Goal: Task Accomplishment & Management: Manage account settings

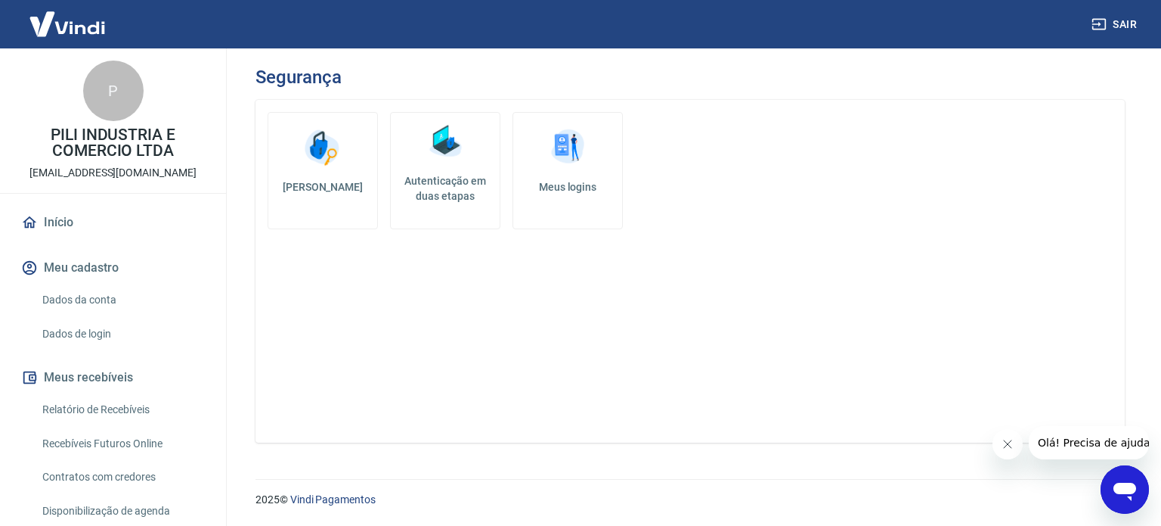
click at [450, 185] on h5 "Autenticação em duas etapas" at bounding box center [445, 188] width 97 height 30
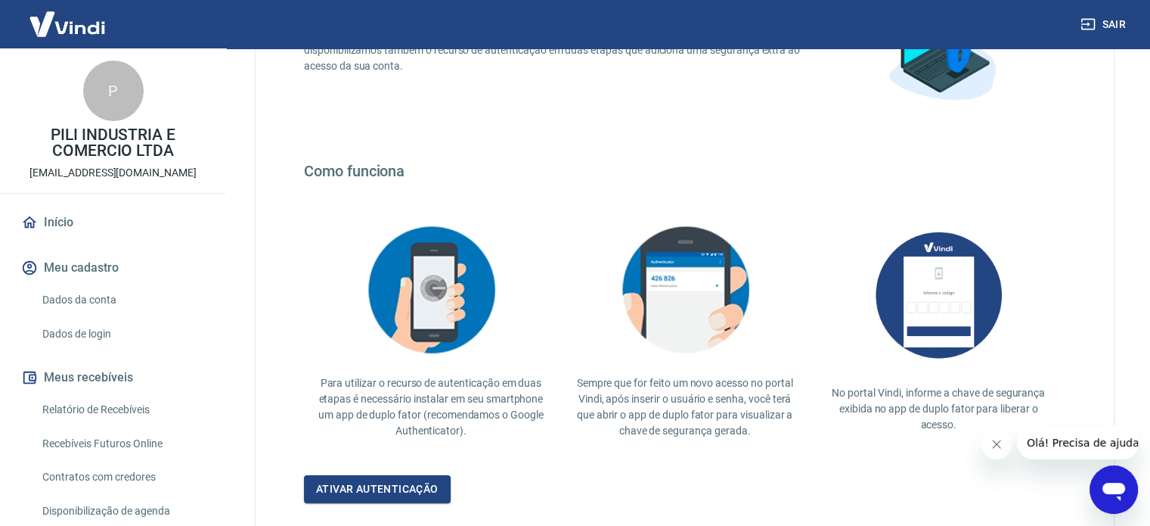
scroll to position [293, 0]
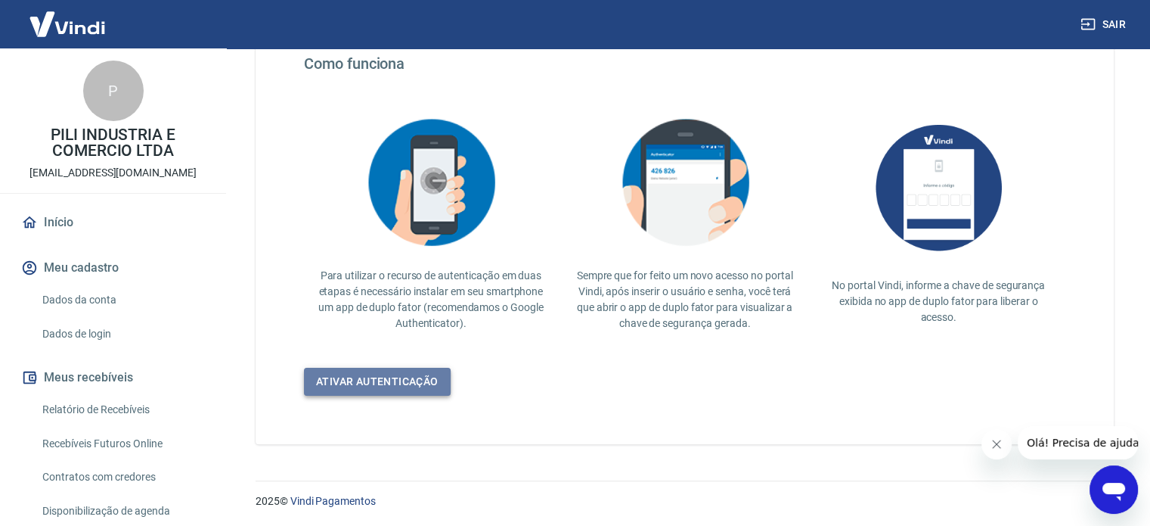
click at [408, 380] on link "Ativar autenticação" at bounding box center [377, 382] width 147 height 28
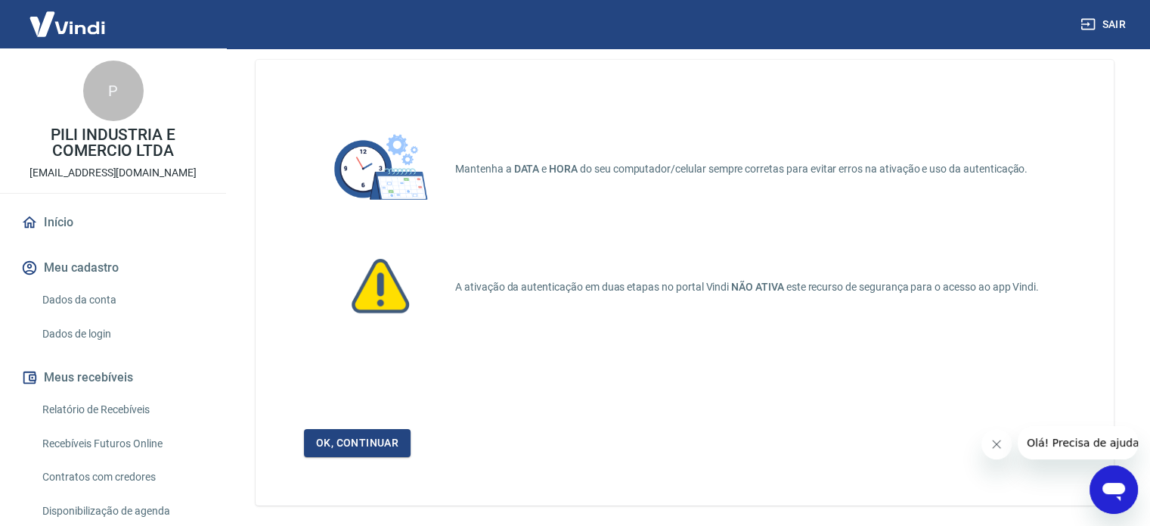
scroll to position [102, 0]
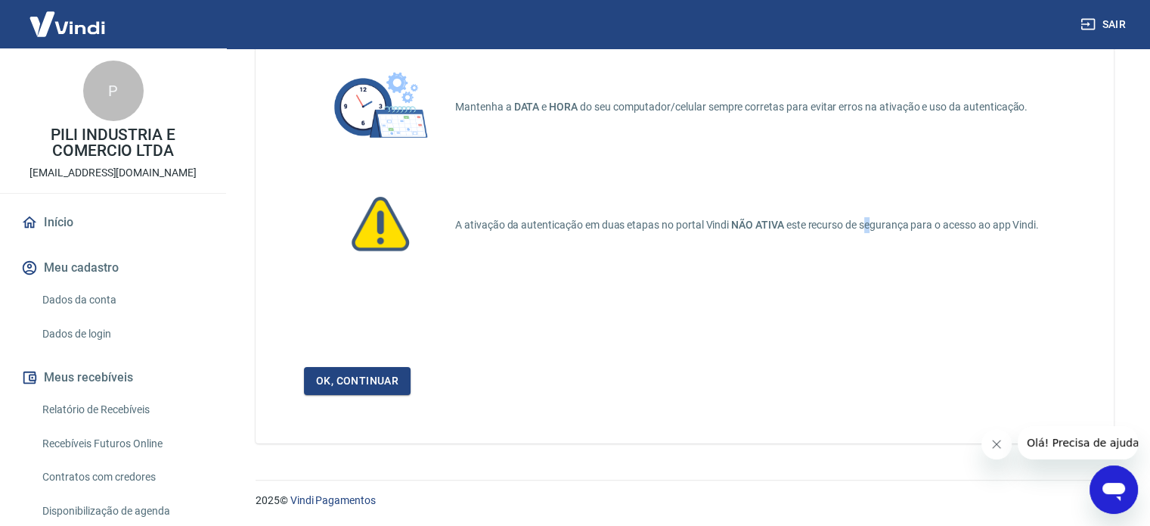
click at [876, 230] on p "A ativação da autenticação em duas etapas no portal Vindi NÃO ATIVA este recurs…" at bounding box center [760, 225] width 610 height 16
click at [911, 234] on div "A ativação da autenticação em duas etapas no portal Vindi NÃO ATIVA este recurs…" at bounding box center [684, 224] width 761 height 91
click at [997, 440] on icon "Fechar mensagem da empresa" at bounding box center [997, 444] width 12 height 12
click at [66, 302] on link "Dados da conta" at bounding box center [122, 299] width 172 height 31
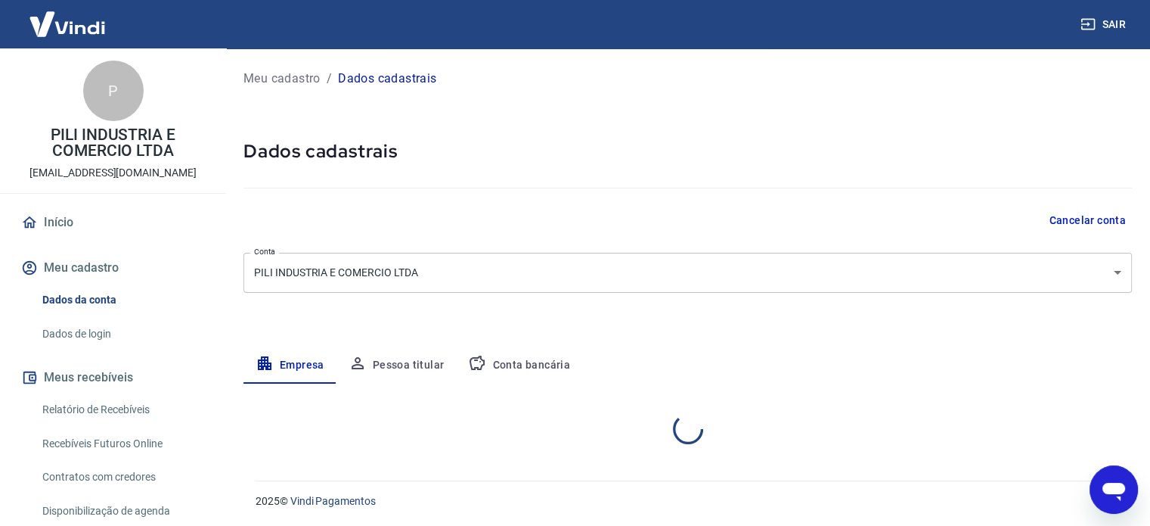
select select "SP"
select select "business"
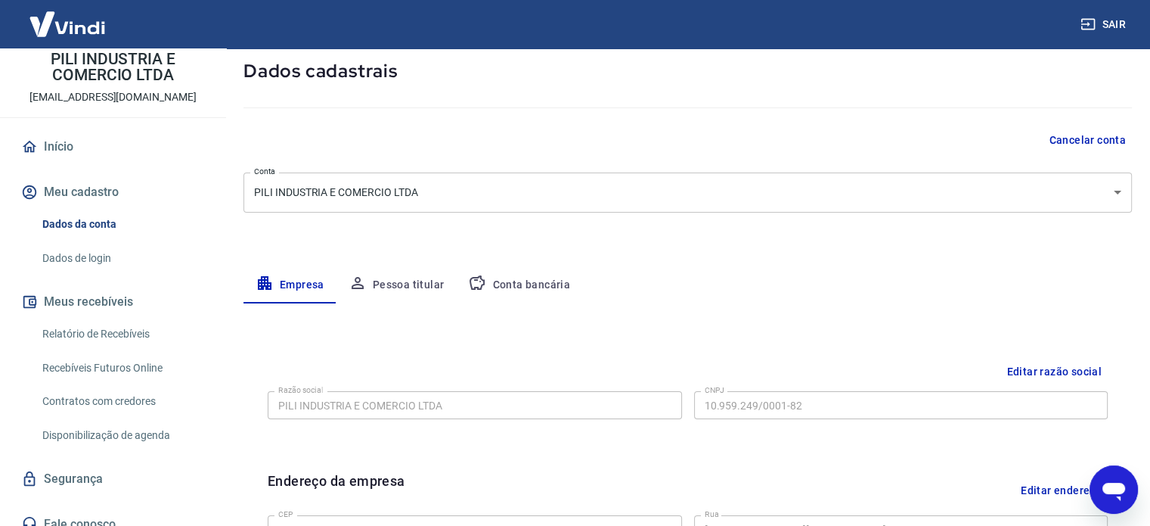
scroll to position [151, 0]
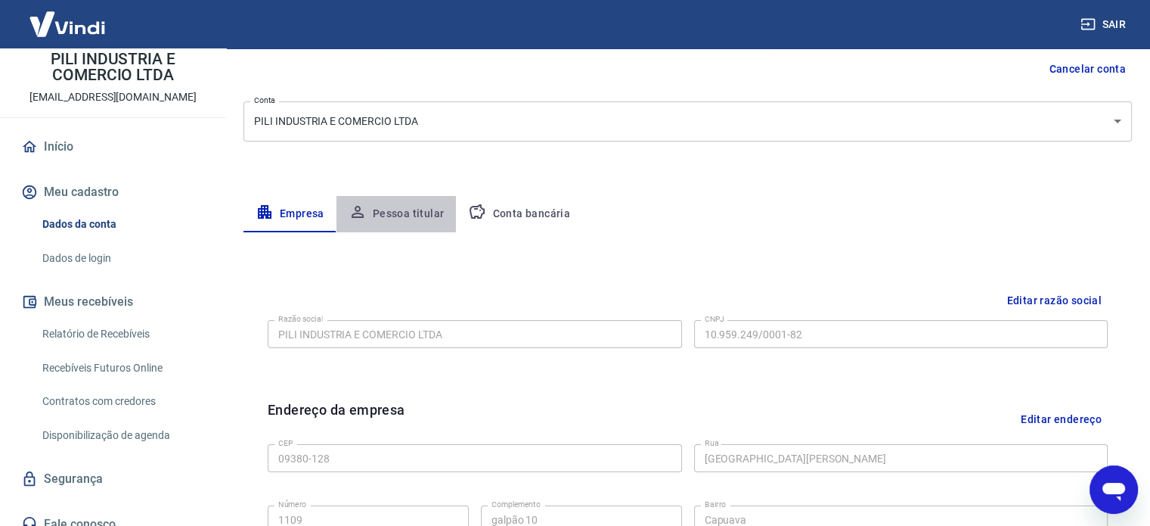
click at [414, 211] on button "Pessoa titular" at bounding box center [396, 214] width 120 height 36
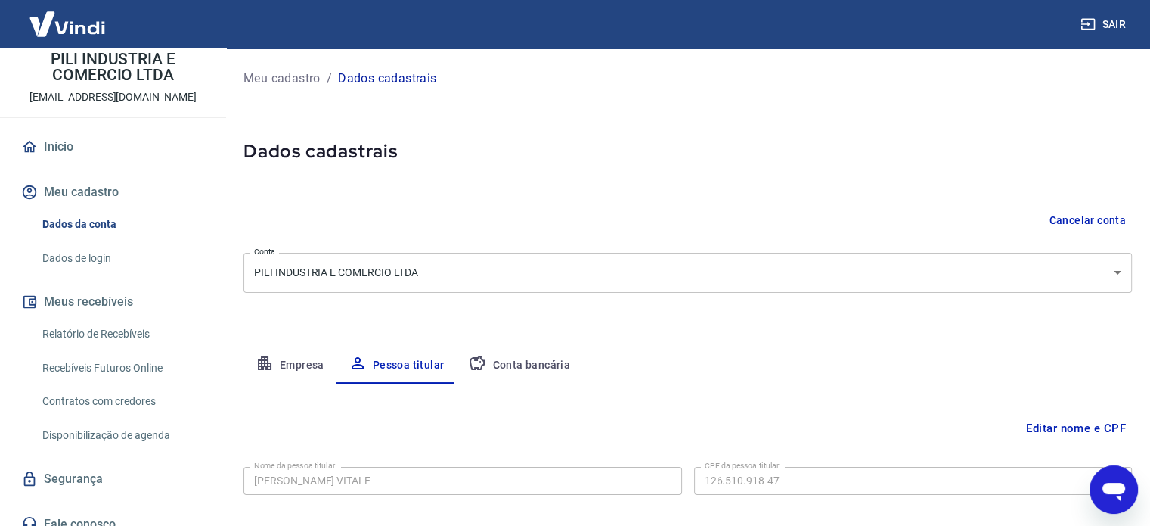
scroll to position [79, 0]
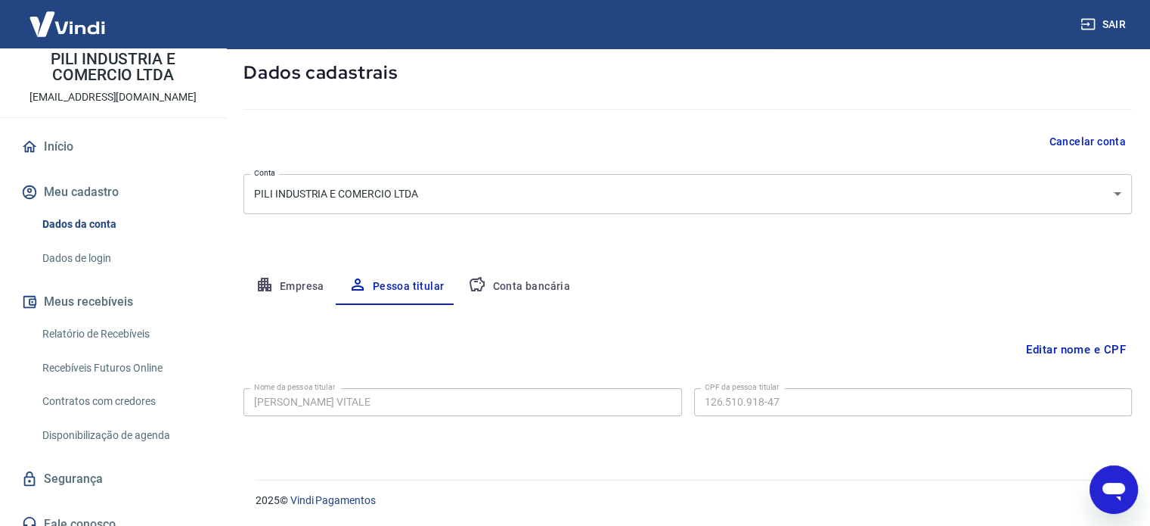
click at [288, 285] on button "Empresa" at bounding box center [289, 286] width 93 height 36
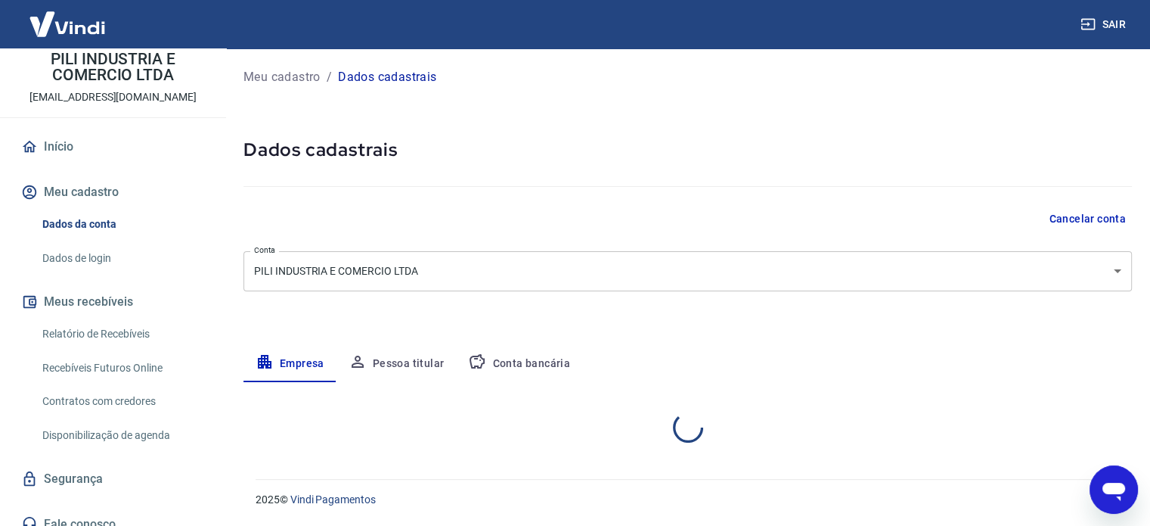
select select "SP"
select select "business"
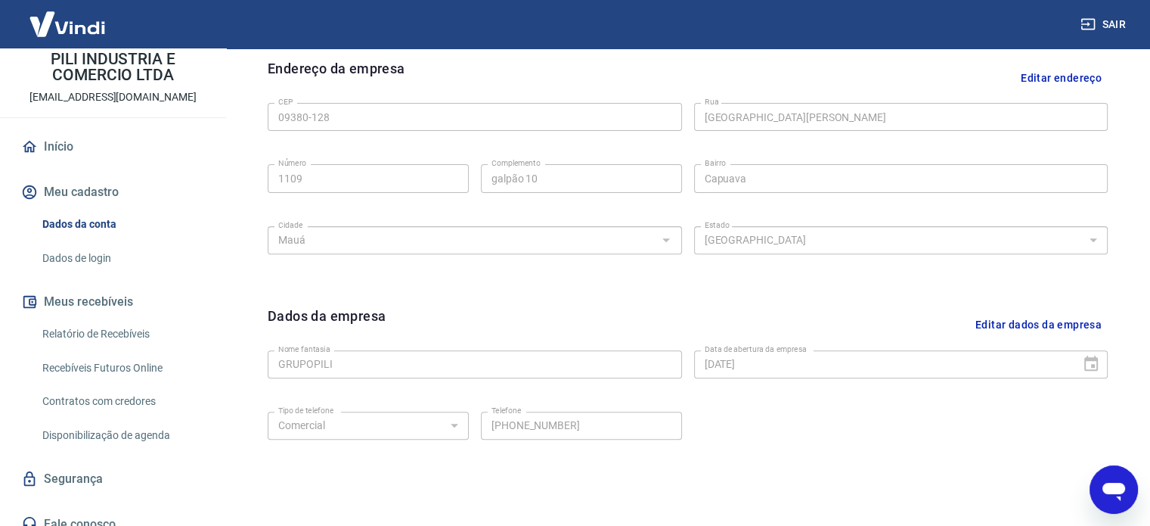
scroll to position [488, 0]
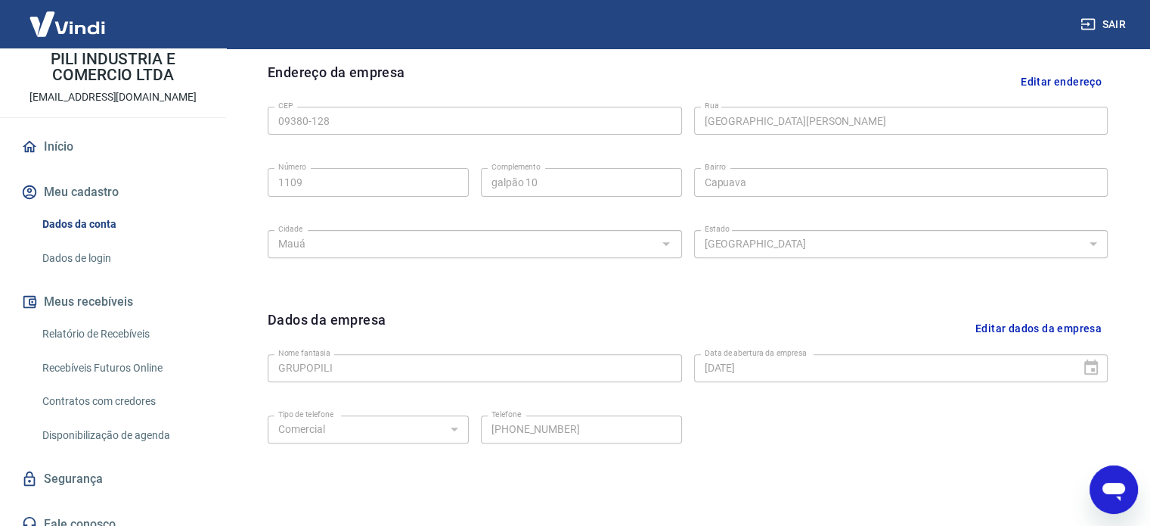
click at [1030, 330] on button "Editar dados da empresa" at bounding box center [1038, 328] width 138 height 39
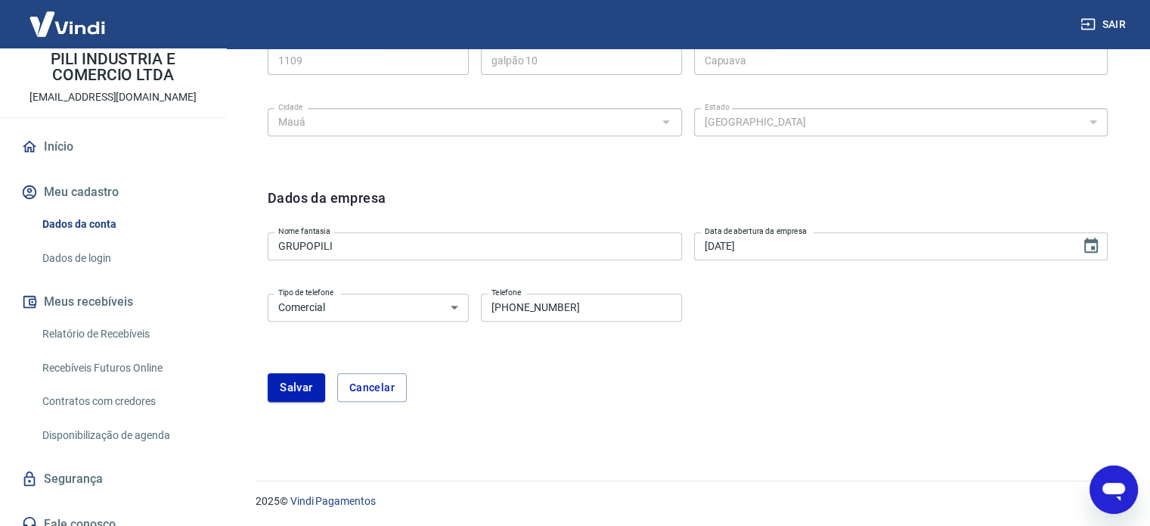
scroll to position [611, 0]
paste input "6828-4131"
type input "(11) 96828-4131"
click at [299, 385] on button "Salvar" at bounding box center [296, 386] width 57 height 29
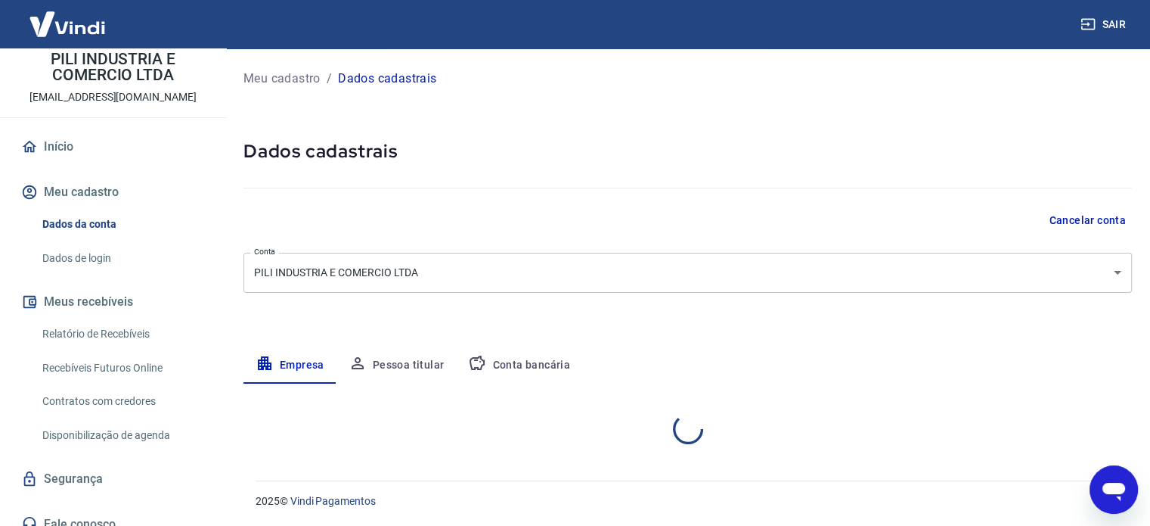
scroll to position [251, 0]
select select "SP"
select select "business"
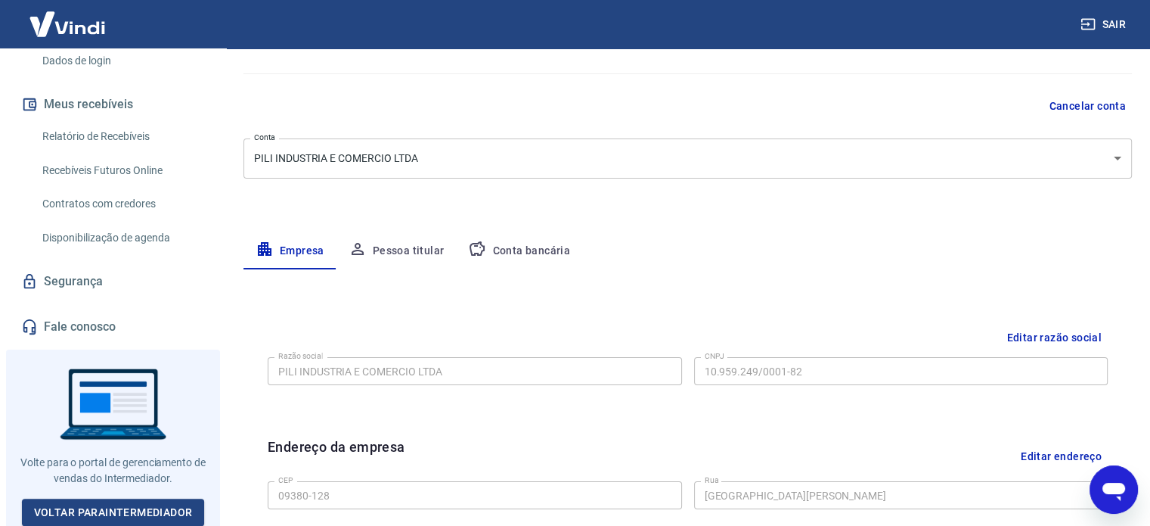
scroll to position [151, 0]
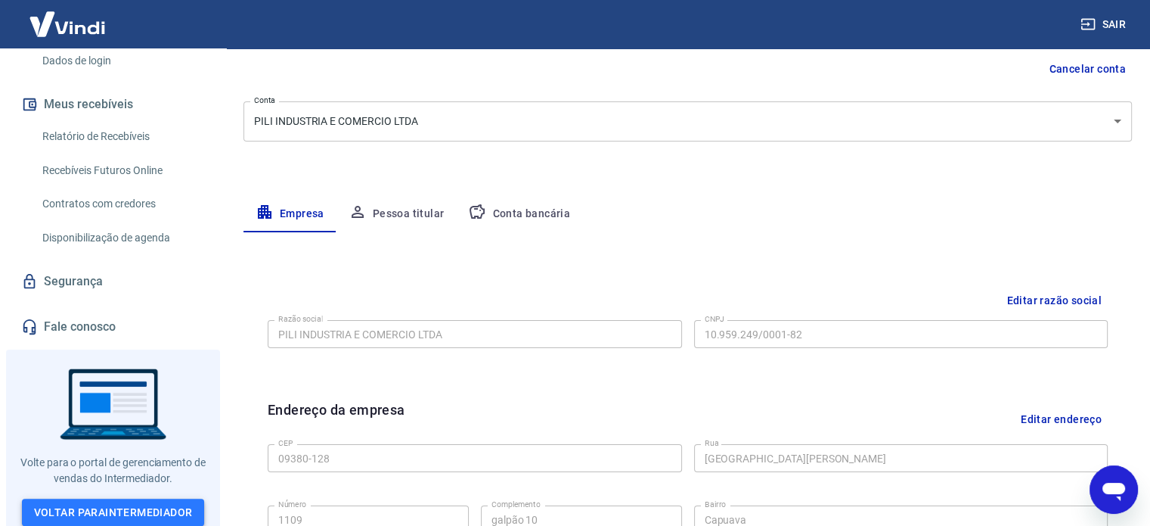
click at [104, 504] on link "Voltar para Intermediador" at bounding box center [113, 512] width 183 height 28
